Goal: Information Seeking & Learning: Learn about a topic

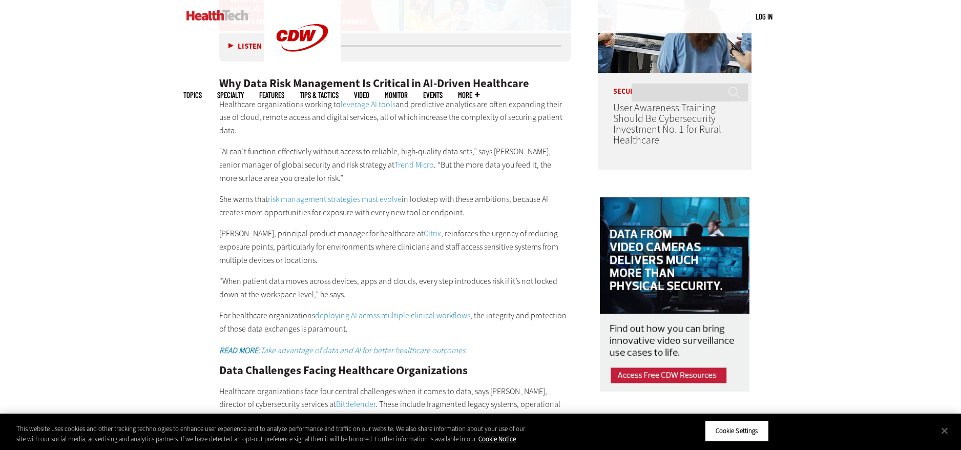
scroll to position [924, 0]
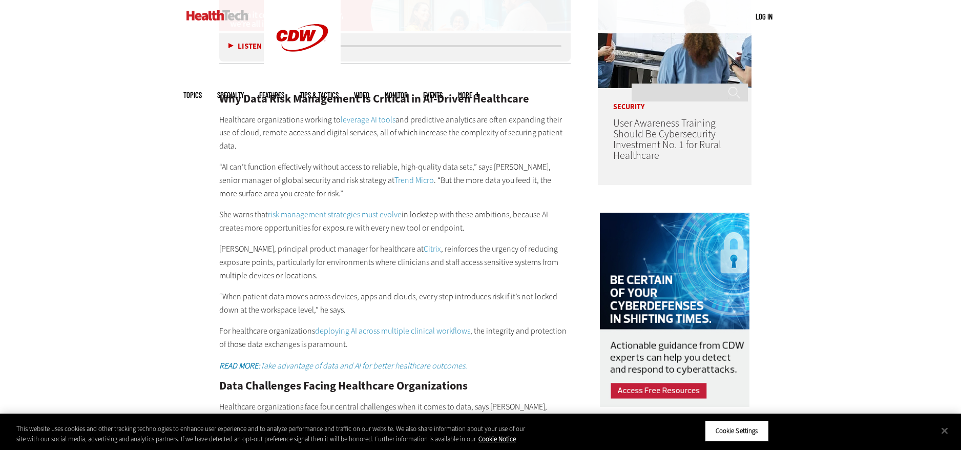
click at [232, 44] on button "Listen" at bounding box center [245, 47] width 33 height 8
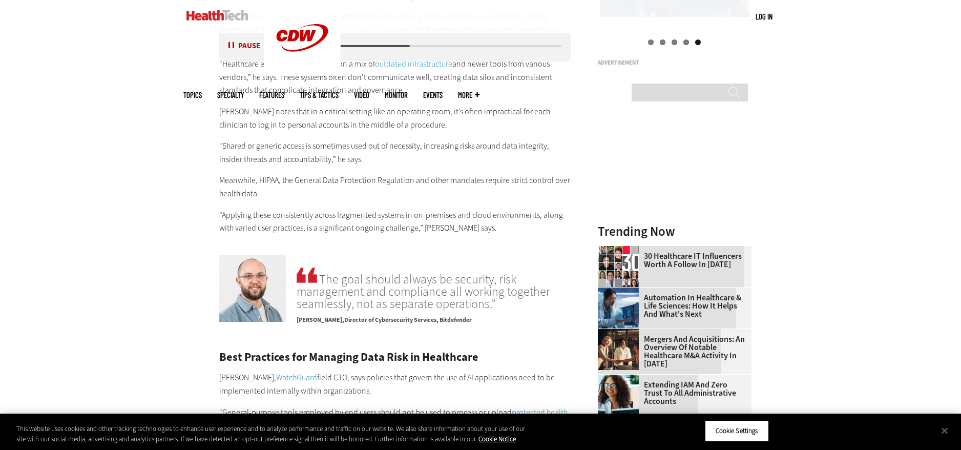
scroll to position [1317, 0]
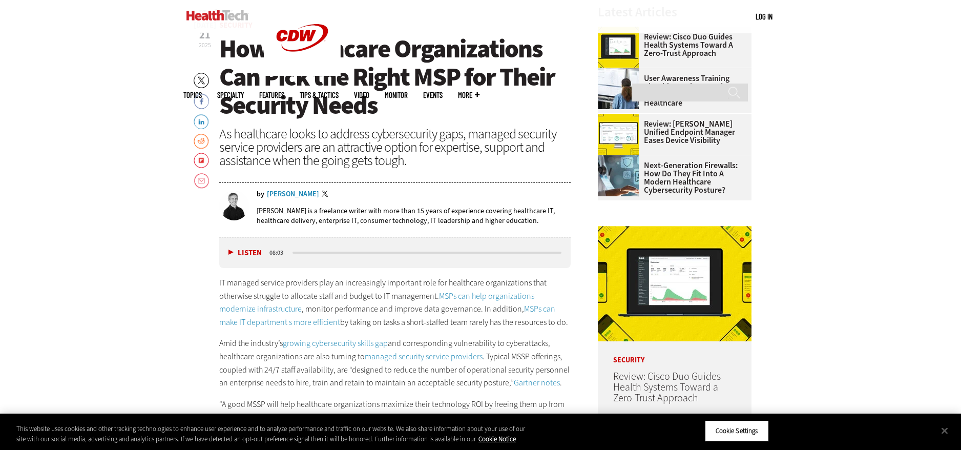
scroll to position [451, 0]
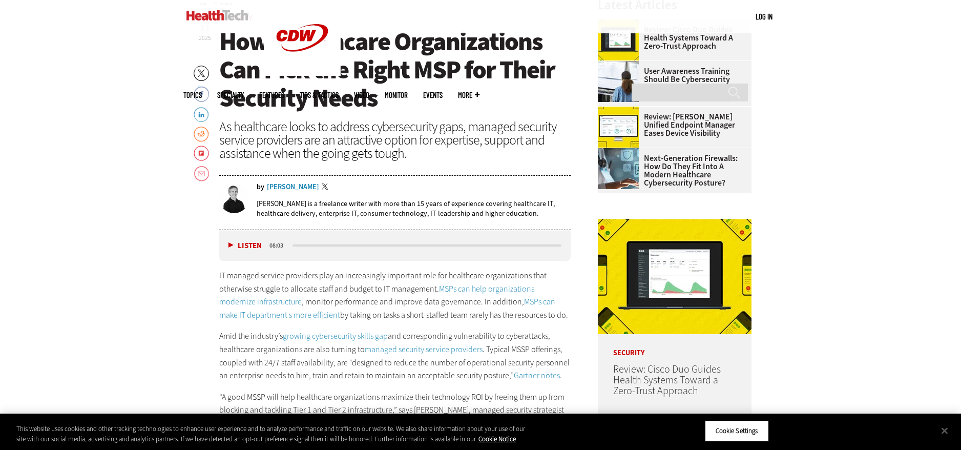
click at [232, 248] on button "Listen" at bounding box center [245, 246] width 33 height 8
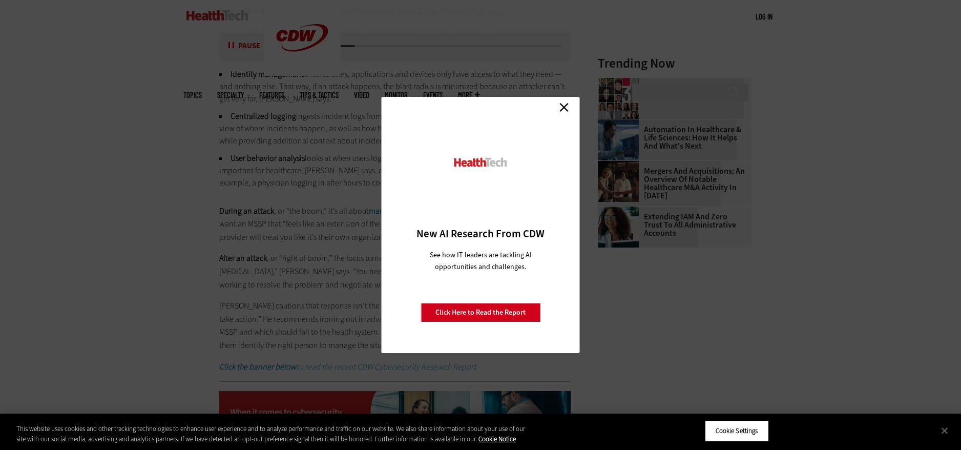
scroll to position [1476, 0]
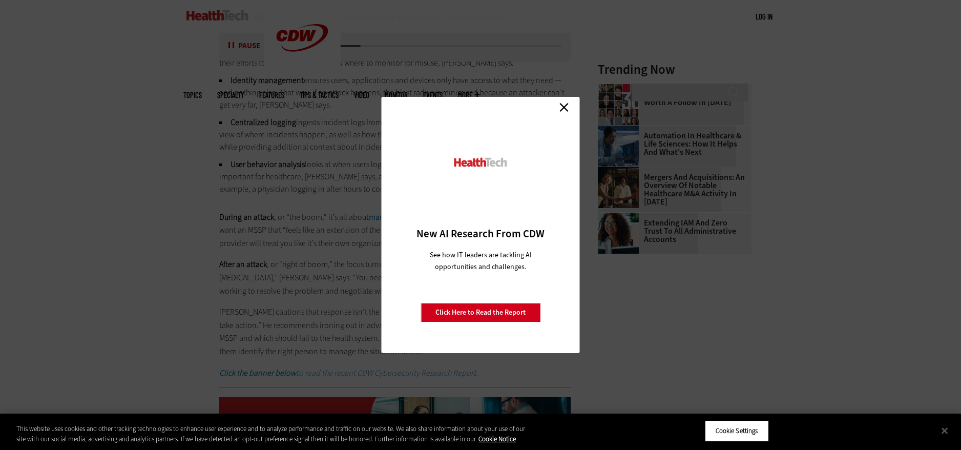
click at [500, 316] on link "Click Here to Read the Report" at bounding box center [481, 312] width 120 height 19
